Goal: Task Accomplishment & Management: Manage account settings

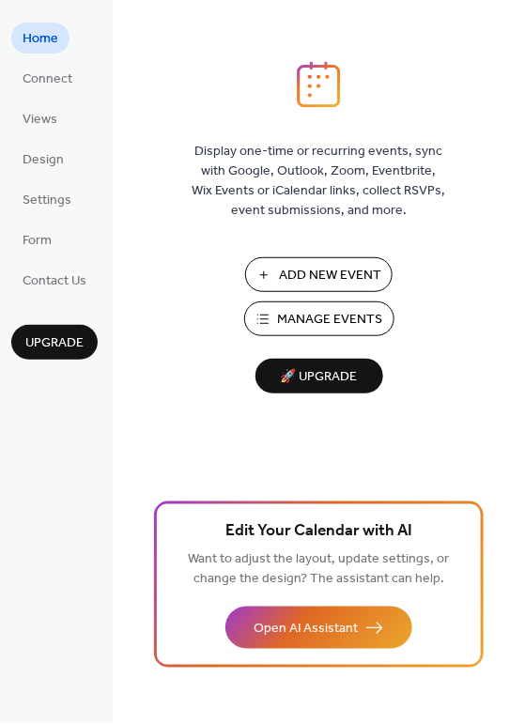
click at [344, 326] on span "Manage Events" at bounding box center [330, 321] width 105 height 20
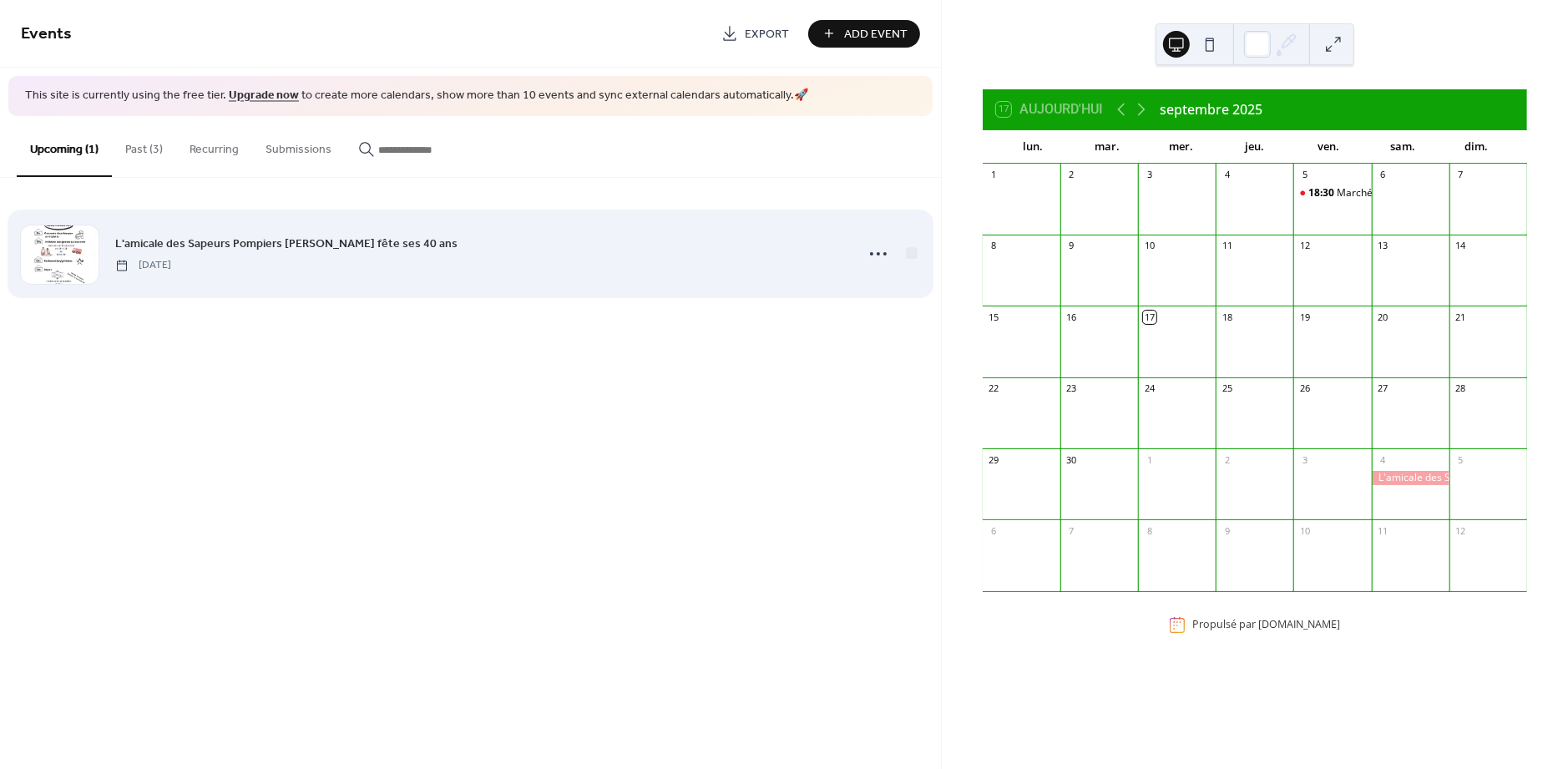
click at [171, 262] on span "[DATE]" at bounding box center [143, 265] width 56 height 15
click at [886, 252] on icon at bounding box center [878, 254] width 27 height 27
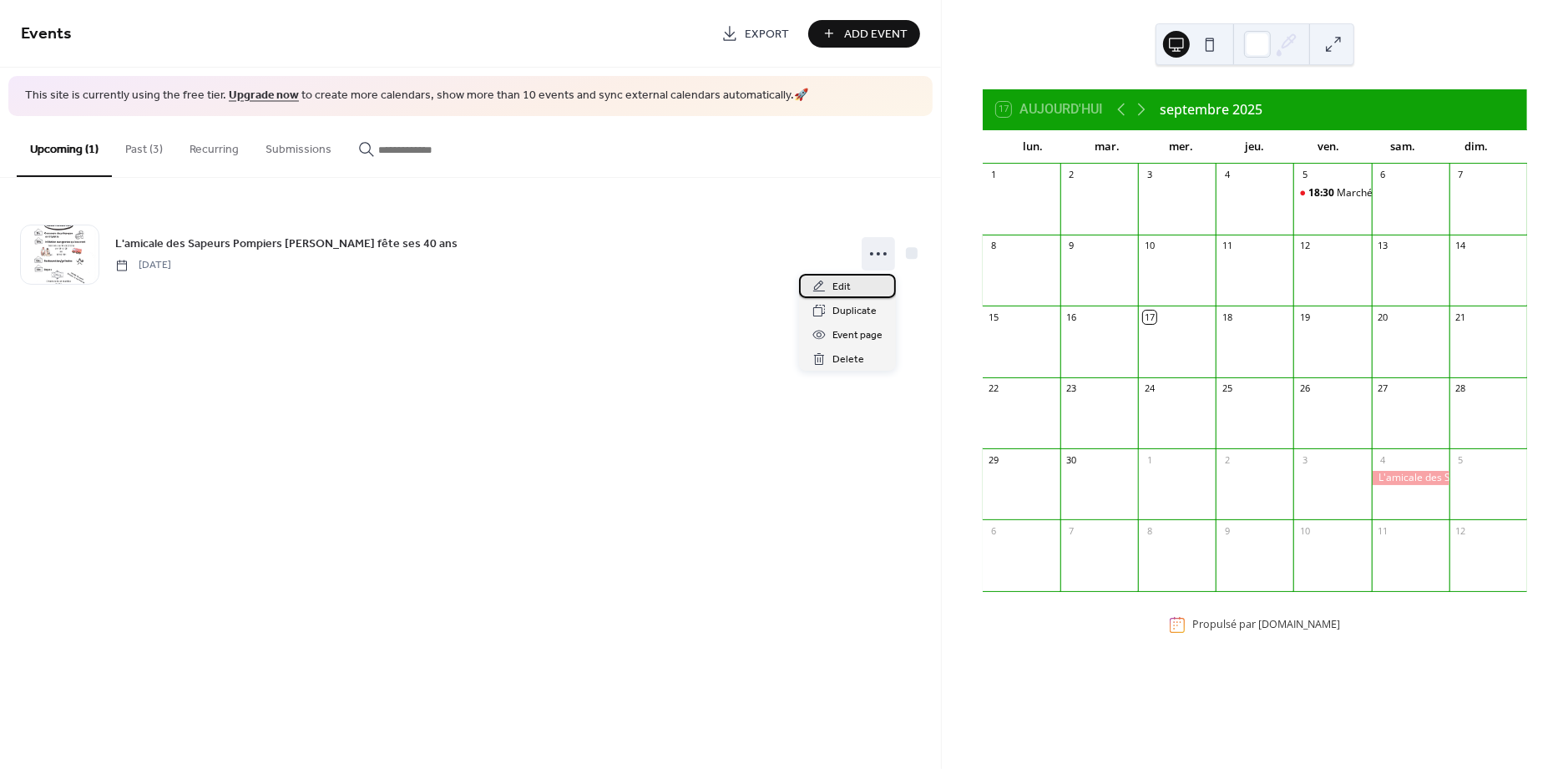
click at [874, 282] on div "Edit" at bounding box center [847, 286] width 97 height 24
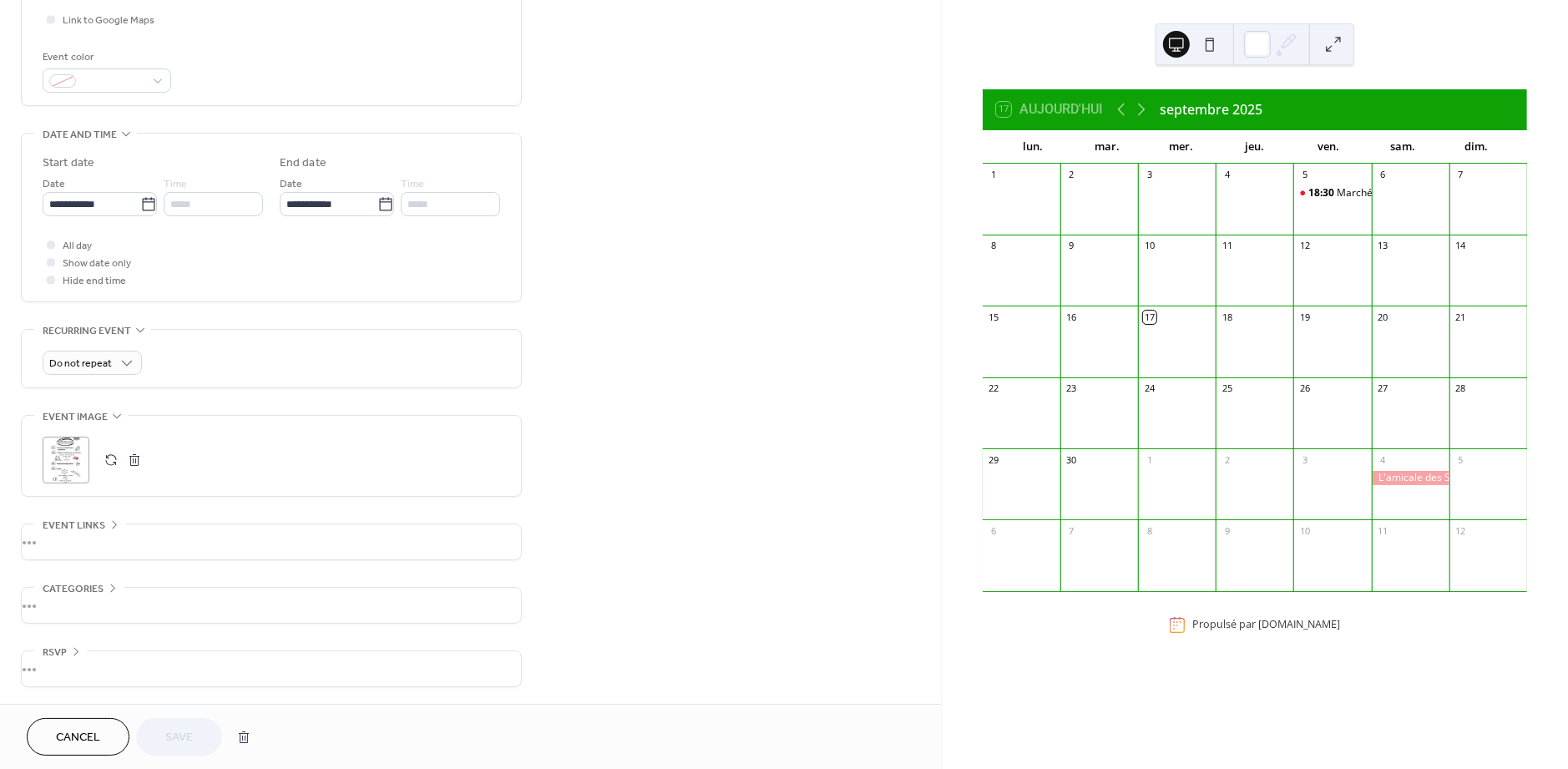
scroll to position [420, 0]
click at [114, 455] on button "button" at bounding box center [111, 460] width 23 height 23
click at [191, 737] on span "Save" at bounding box center [179, 739] width 28 height 18
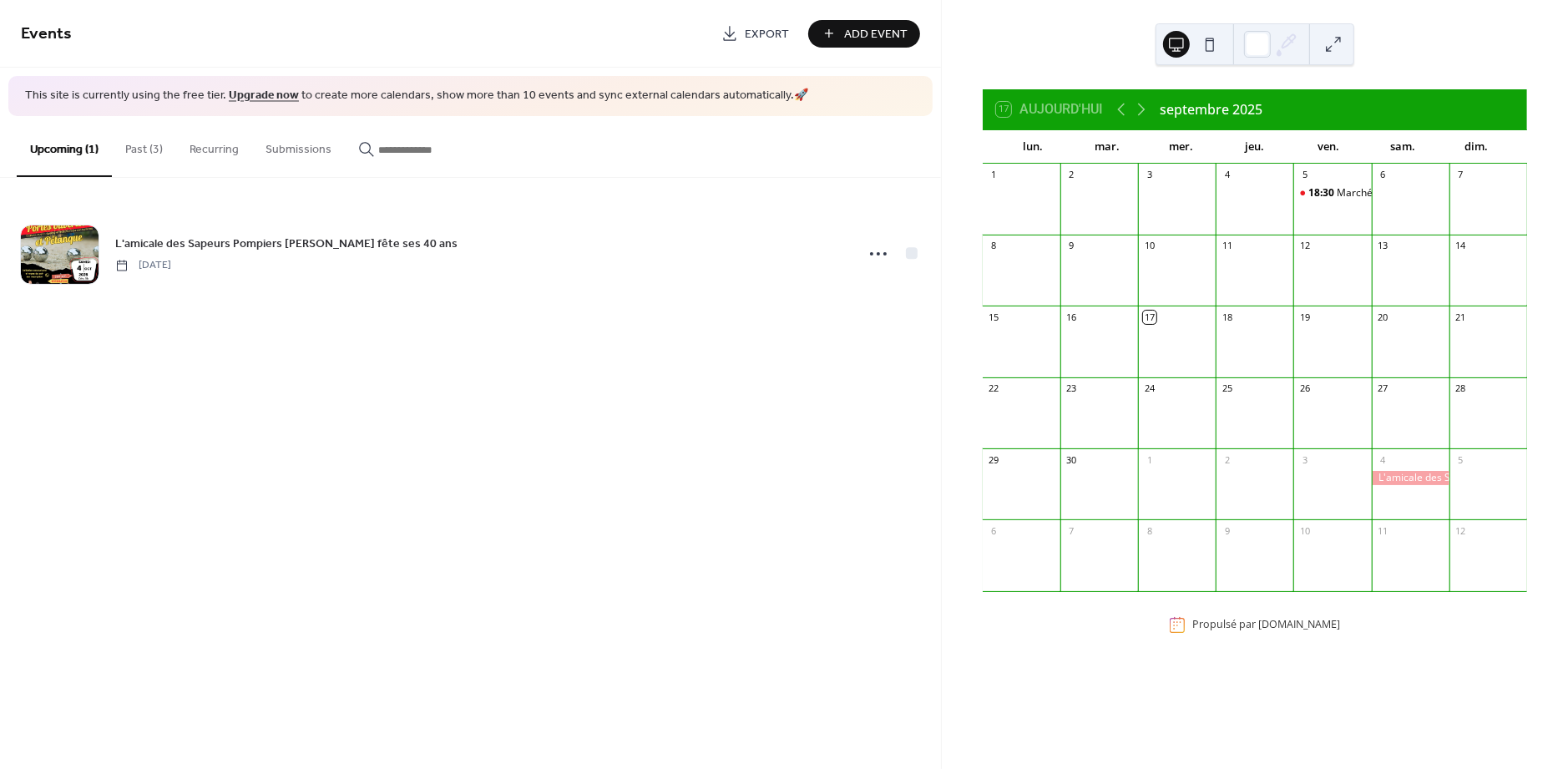
click at [139, 149] on button "Past (3)" at bounding box center [144, 145] width 64 height 60
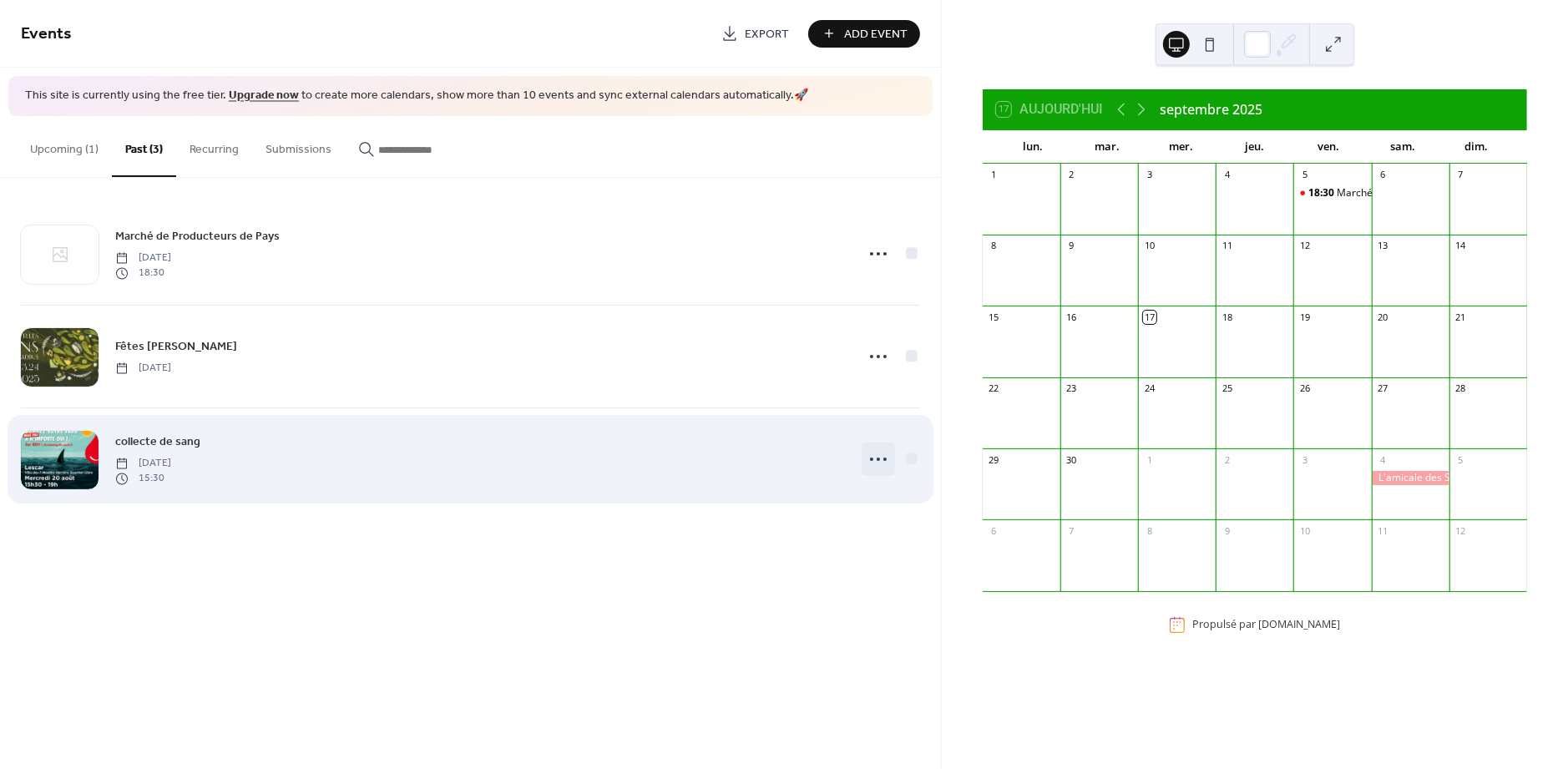
click at [881, 456] on icon at bounding box center [878, 459] width 27 height 27
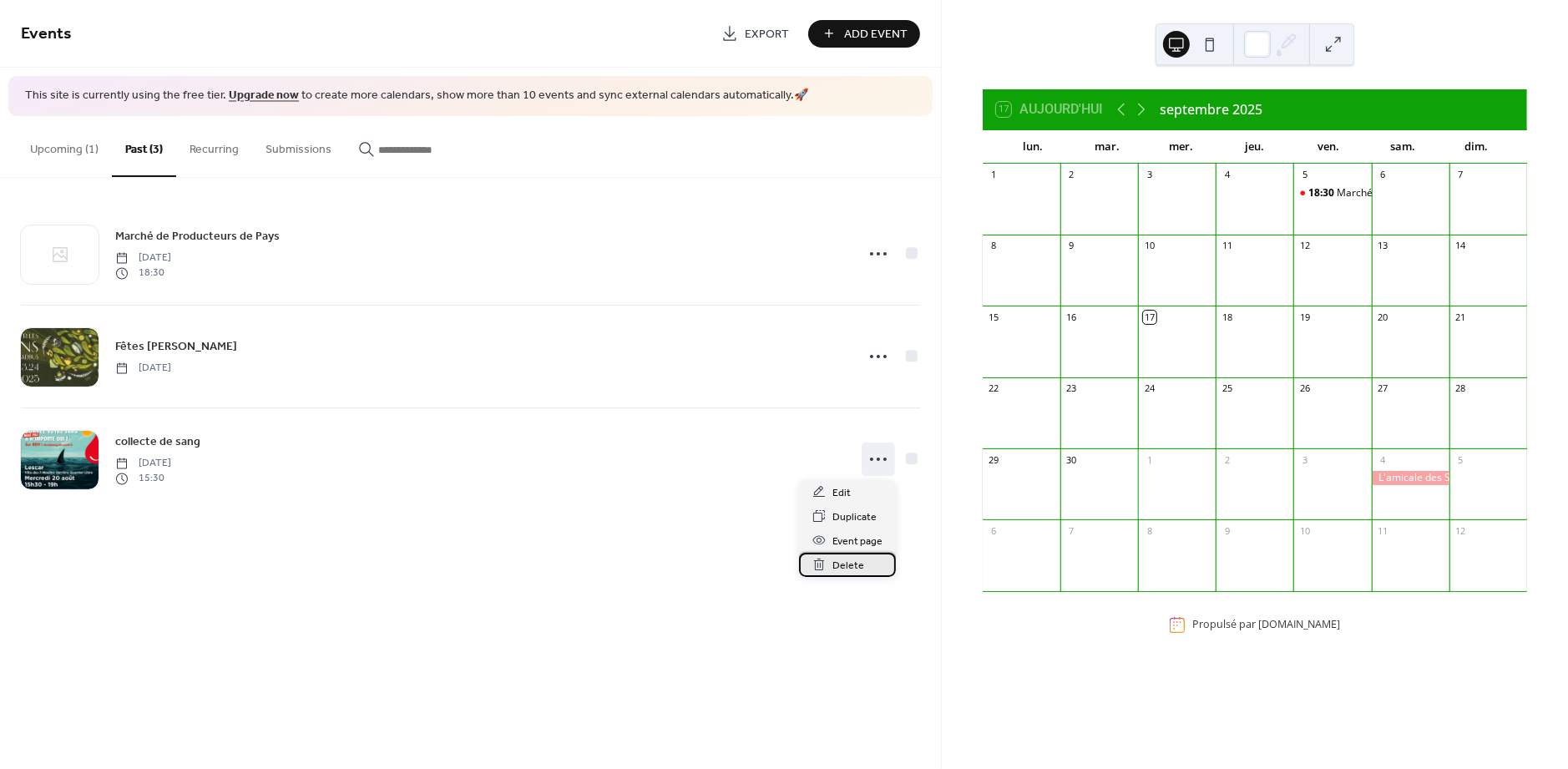
click at [855, 563] on span "Delete" at bounding box center [849, 566] width 32 height 18
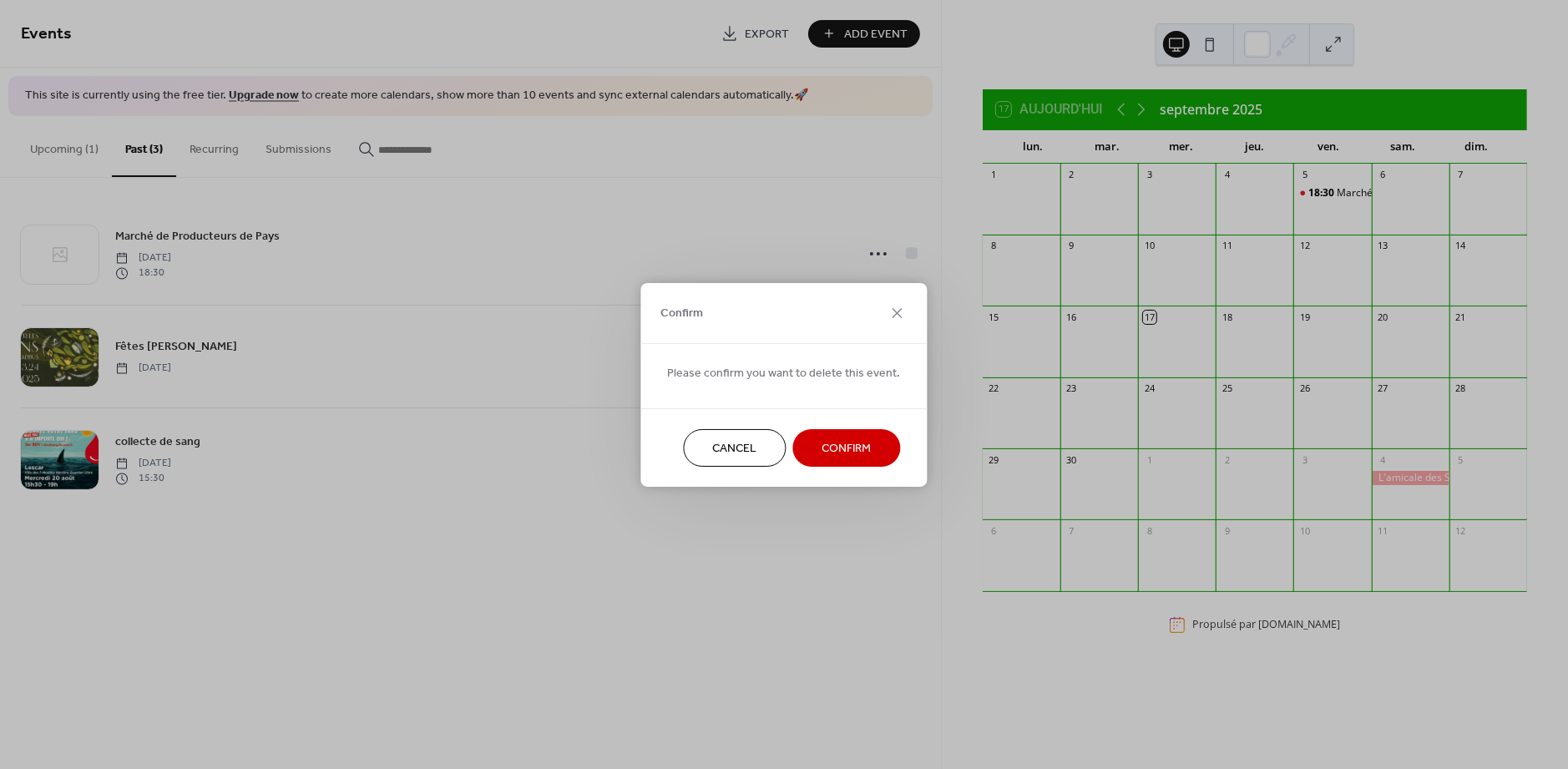
click at [870, 445] on button "Confirm" at bounding box center [847, 448] width 108 height 37
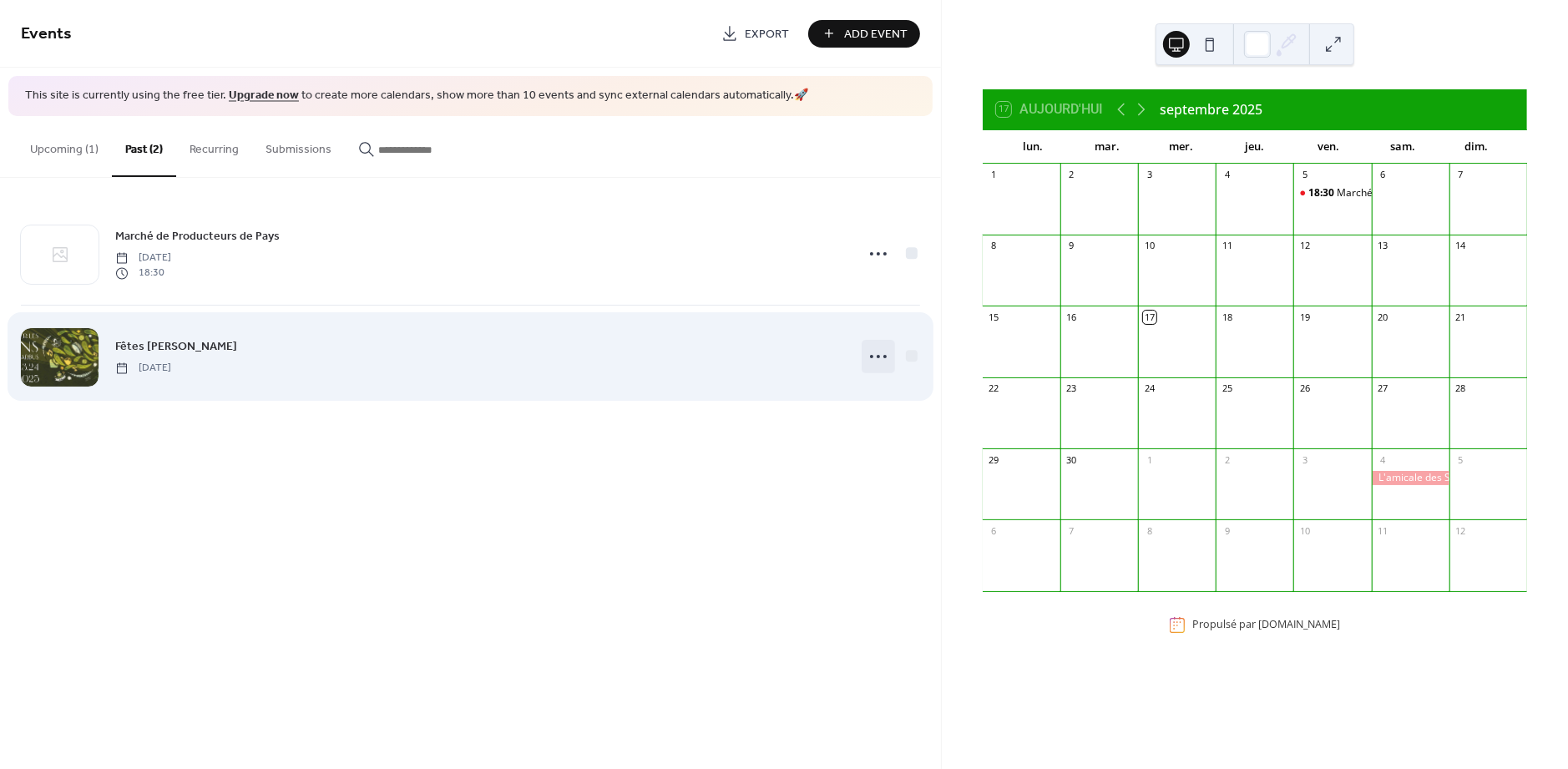
click at [877, 358] on circle at bounding box center [878, 357] width 4 height 4
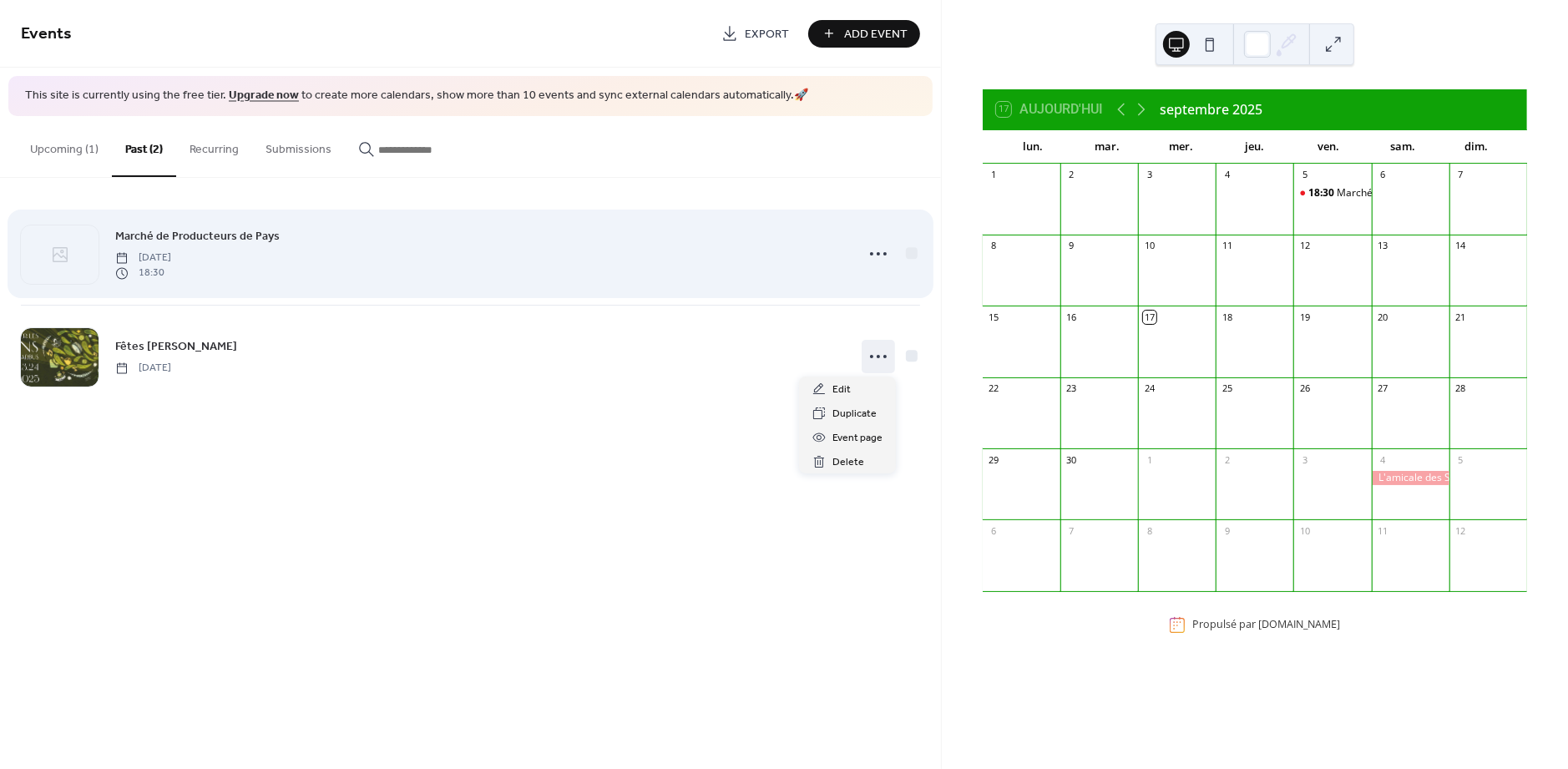
click at [842, 304] on div "Marché de Producteurs de Pays [DATE] 18:30" at bounding box center [470, 254] width 900 height 101
